Goal: Transaction & Acquisition: Purchase product/service

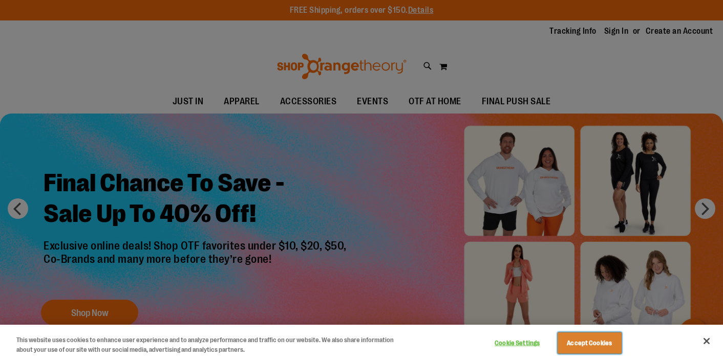
click at [591, 348] on button "Accept Cookies" at bounding box center [589, 343] width 64 height 21
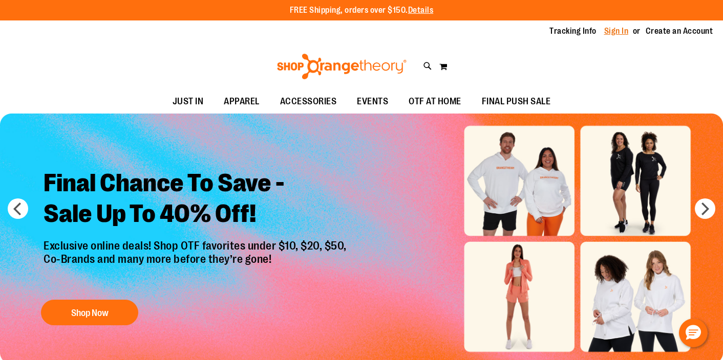
click at [613, 31] on link "Sign In" at bounding box center [616, 31] width 25 height 11
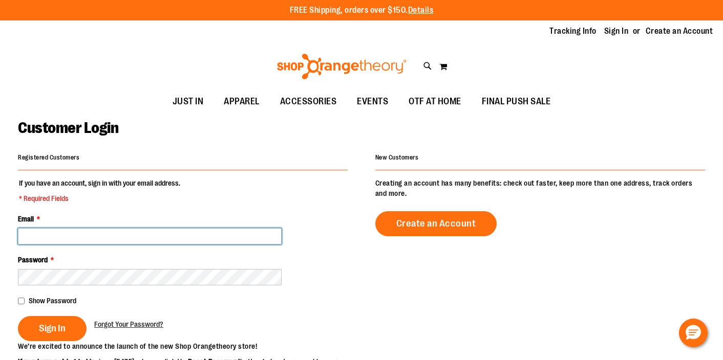
click at [56, 240] on input "Email *" at bounding box center [150, 236] width 264 height 16
type input "**********"
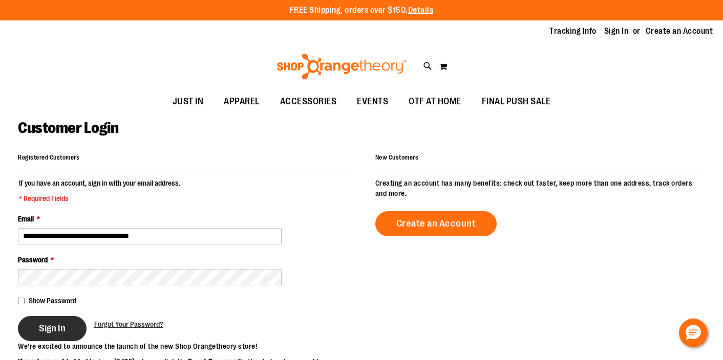
click at [59, 328] on span "Sign In" at bounding box center [52, 328] width 27 height 11
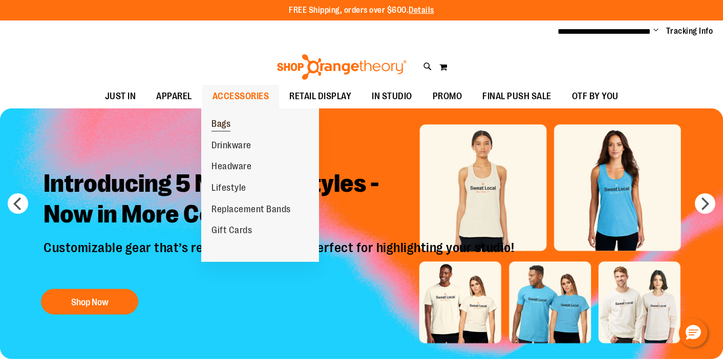
click at [230, 125] on span "Bags" at bounding box center [220, 125] width 19 height 13
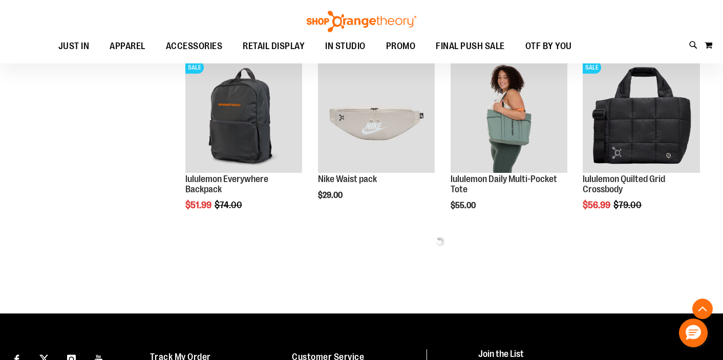
scroll to position [515, 0]
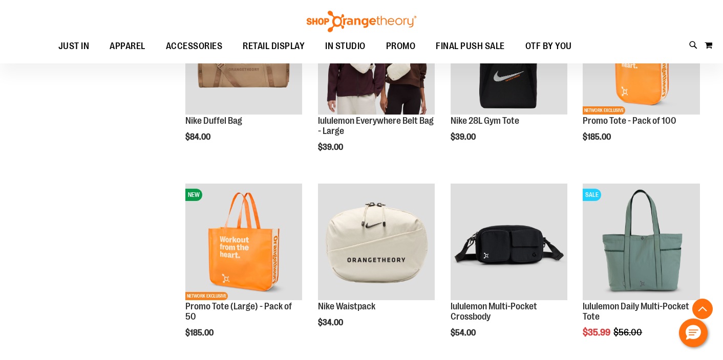
scroll to position [206, 0]
